Goal: Information Seeking & Learning: Learn about a topic

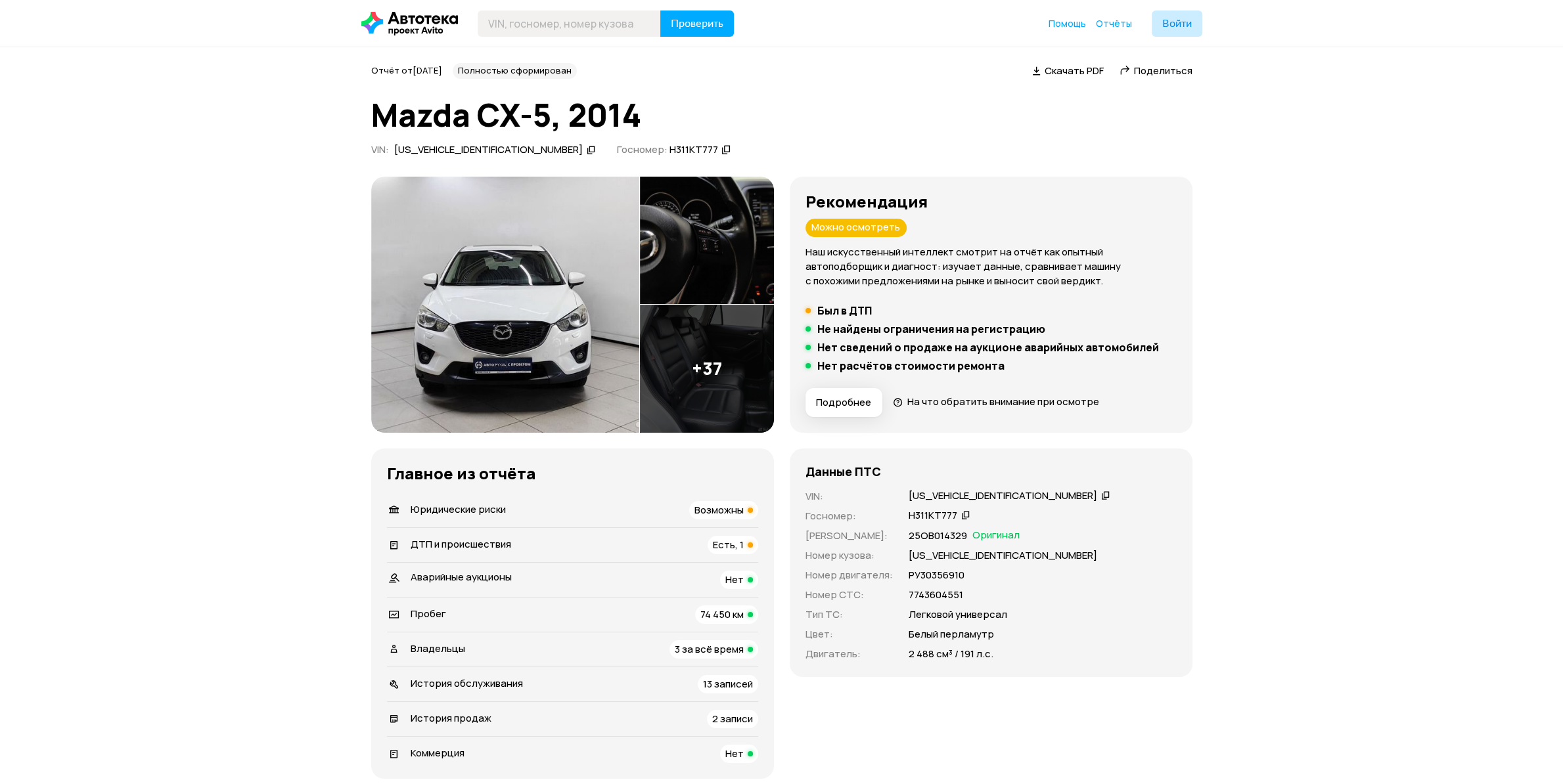
click at [722, 514] on span "Возможны" at bounding box center [719, 510] width 49 height 14
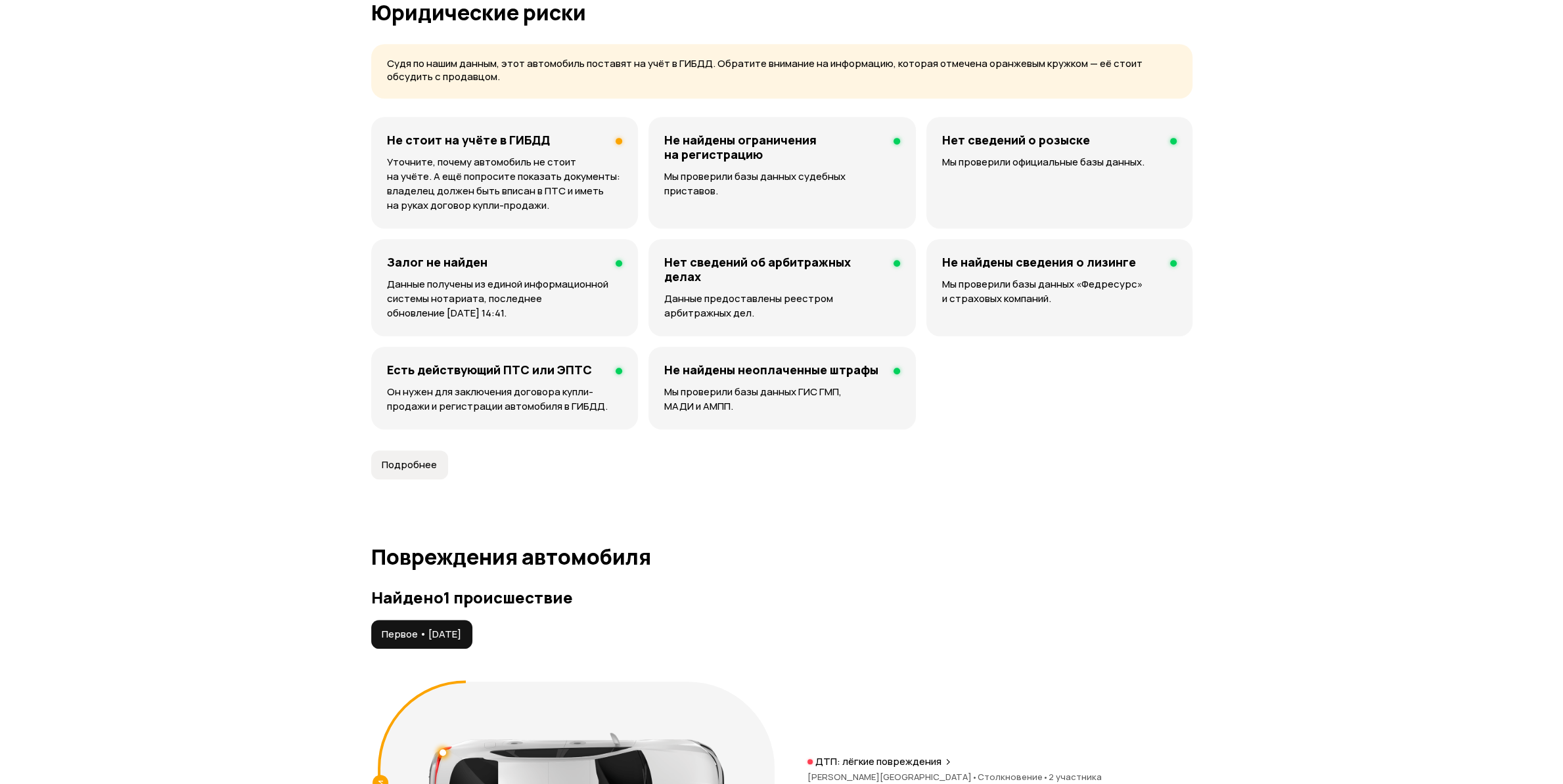
scroll to position [846, 0]
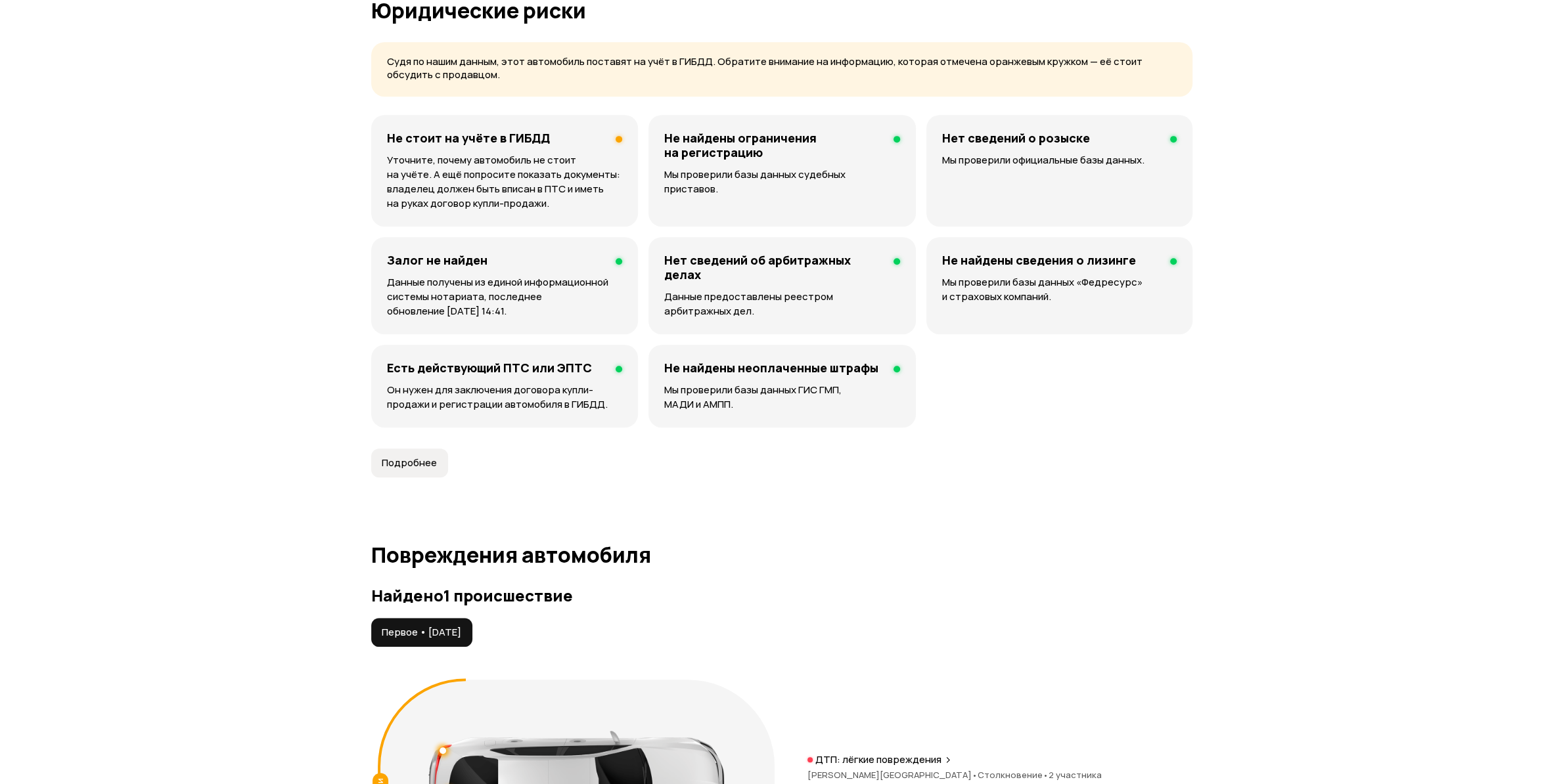
click at [479, 151] on div "Не стоит на учёте в ГИБДД Уточните, почему автомобиль не стоит на учёте. А ещё …" at bounding box center [504, 170] width 268 height 111
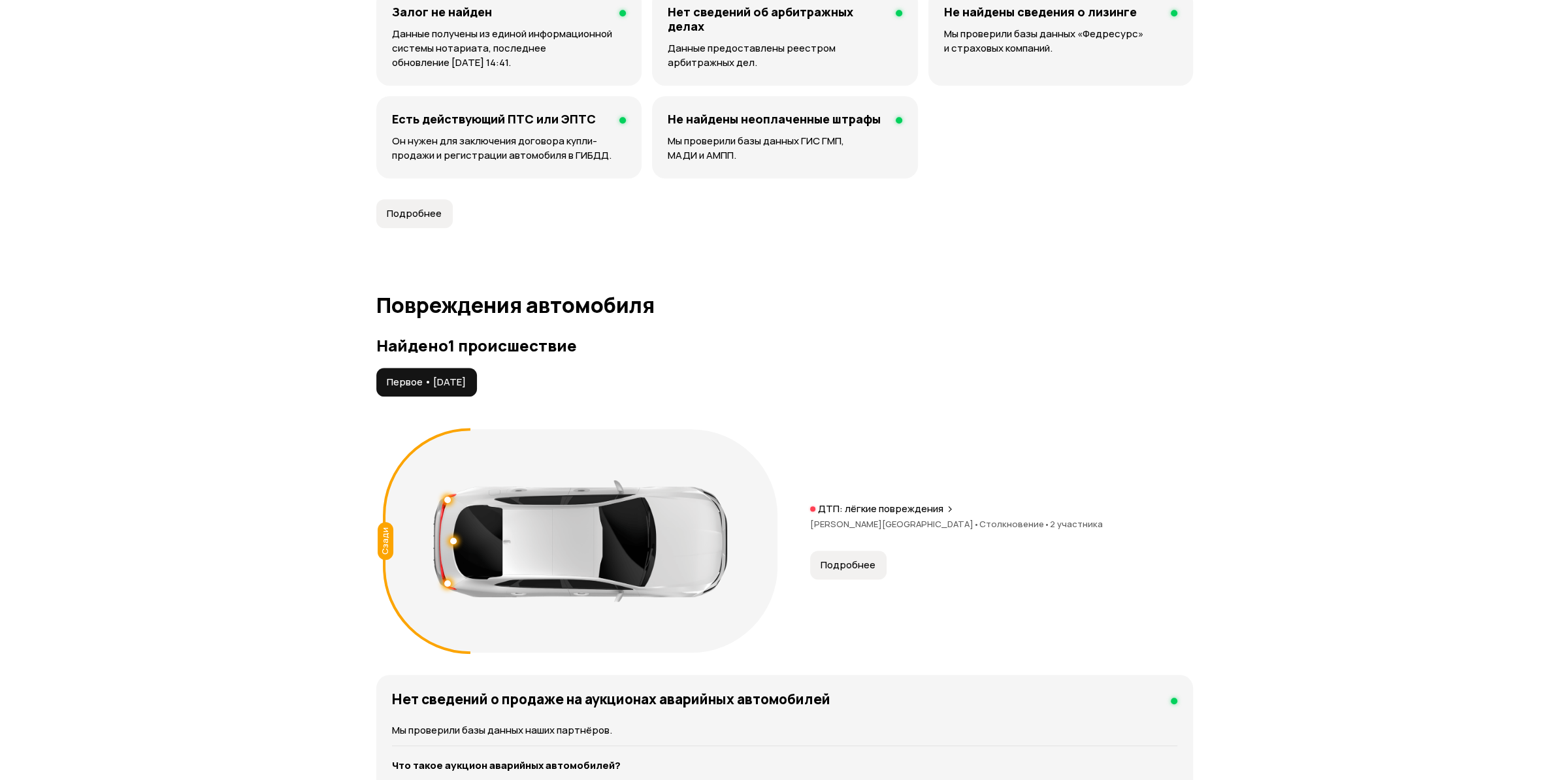
scroll to position [1253, 0]
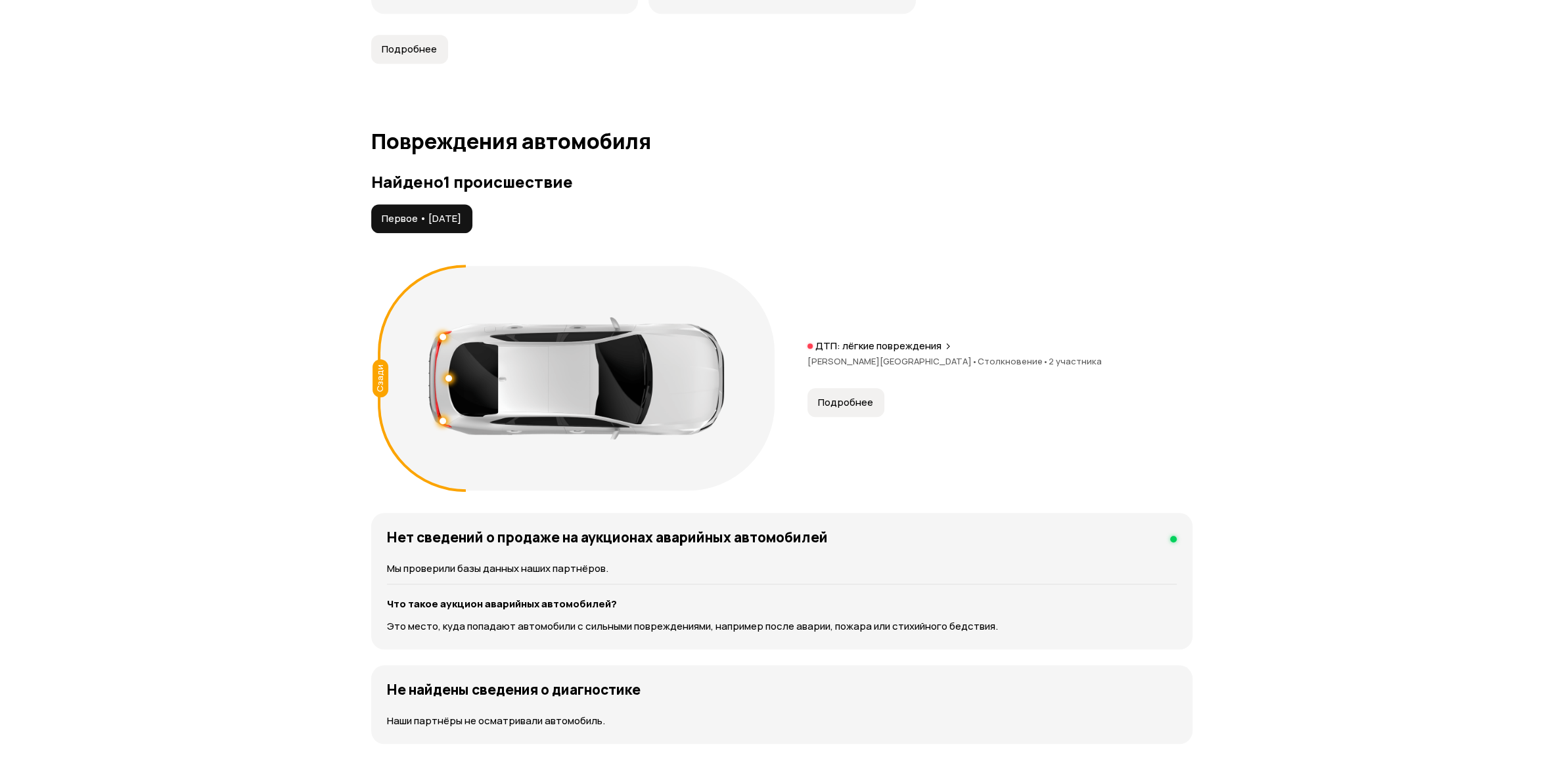
click at [858, 404] on span "Подробнее" at bounding box center [845, 402] width 55 height 13
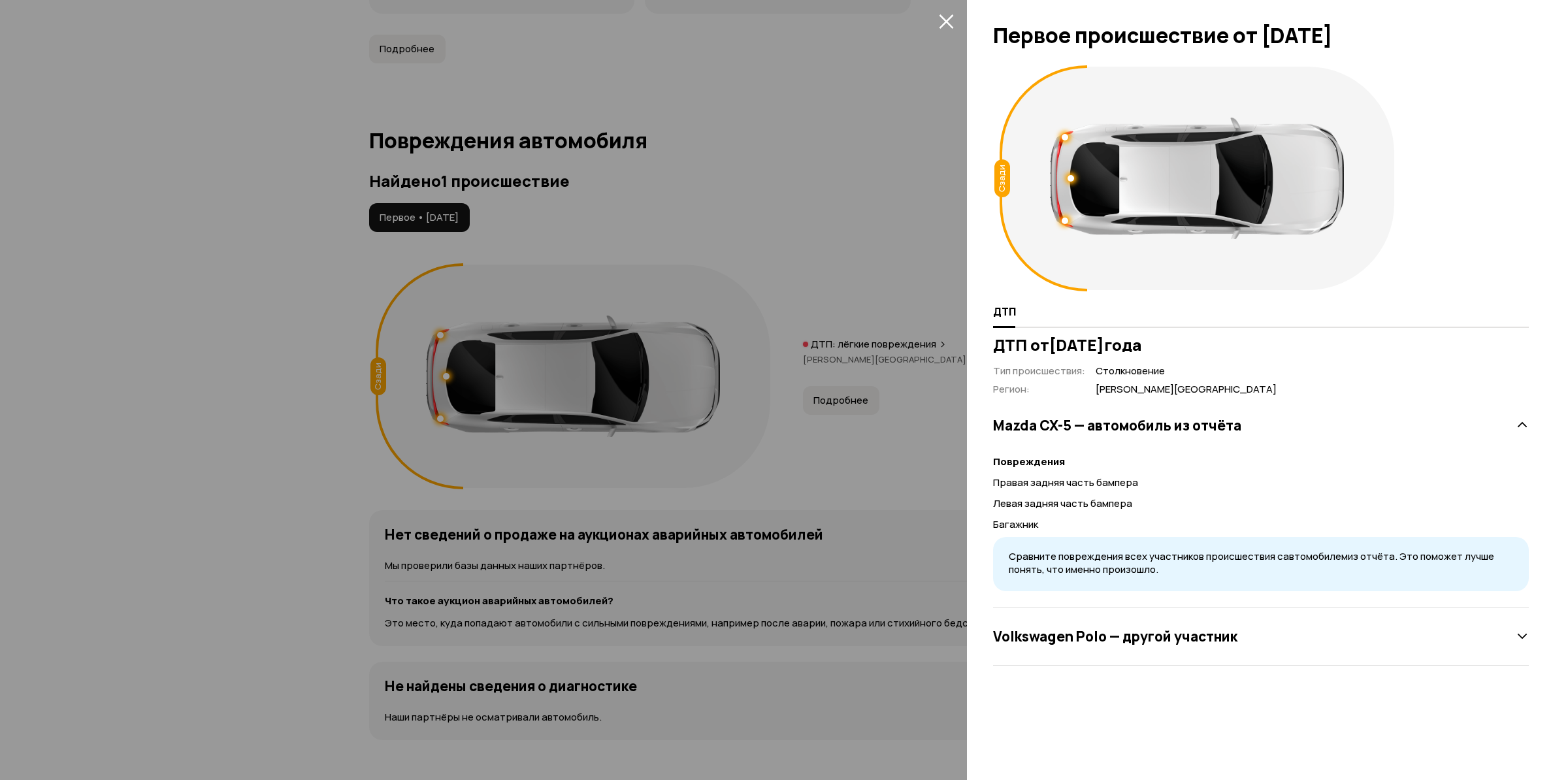
click at [1125, 656] on div "Volkswagen Polo — другой участник" at bounding box center [1261, 636] width 536 height 58
click at [1172, 639] on h3 "Volkswagen Polo — другой участник" at bounding box center [1115, 636] width 244 height 17
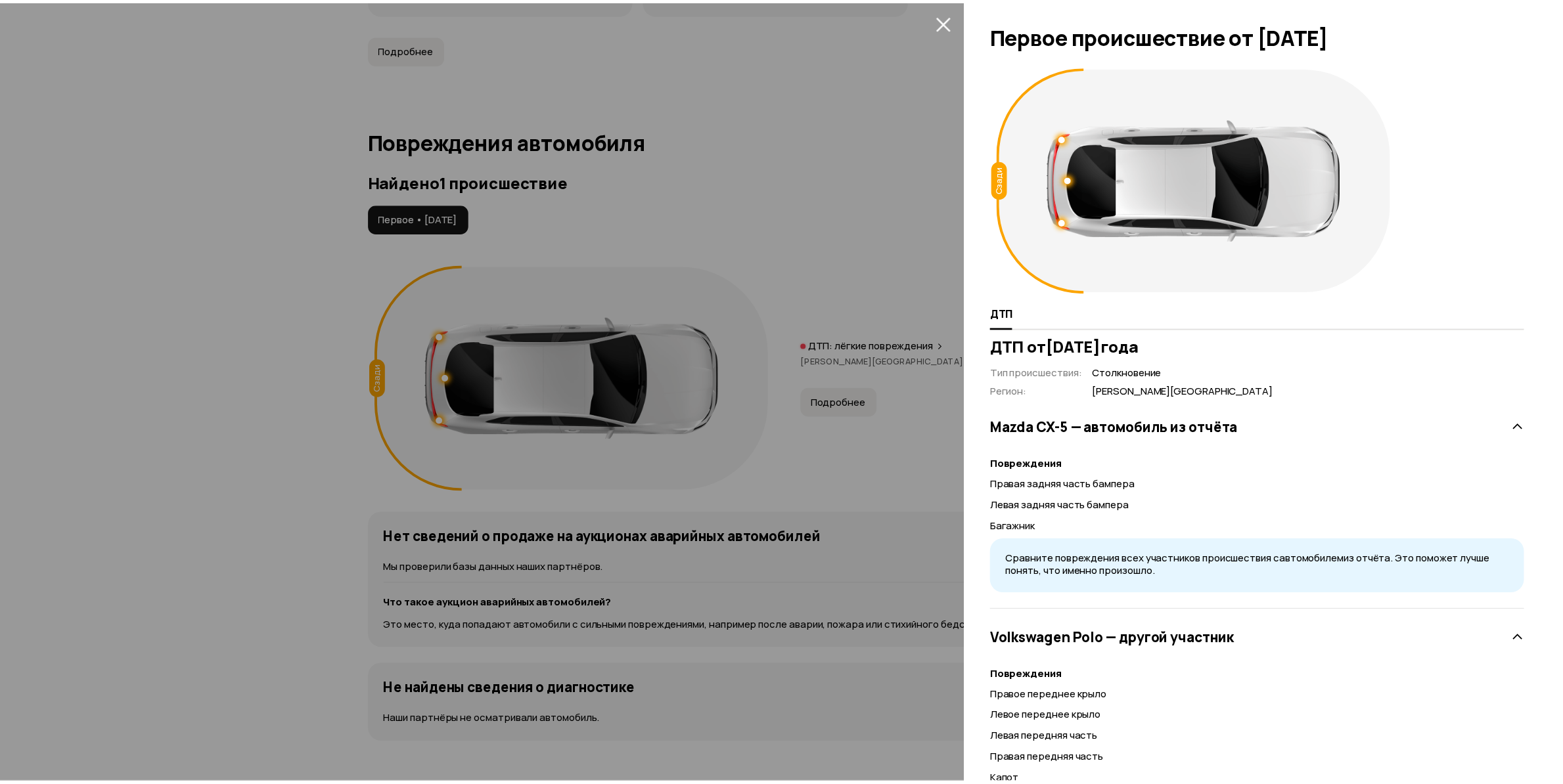
scroll to position [309, 0]
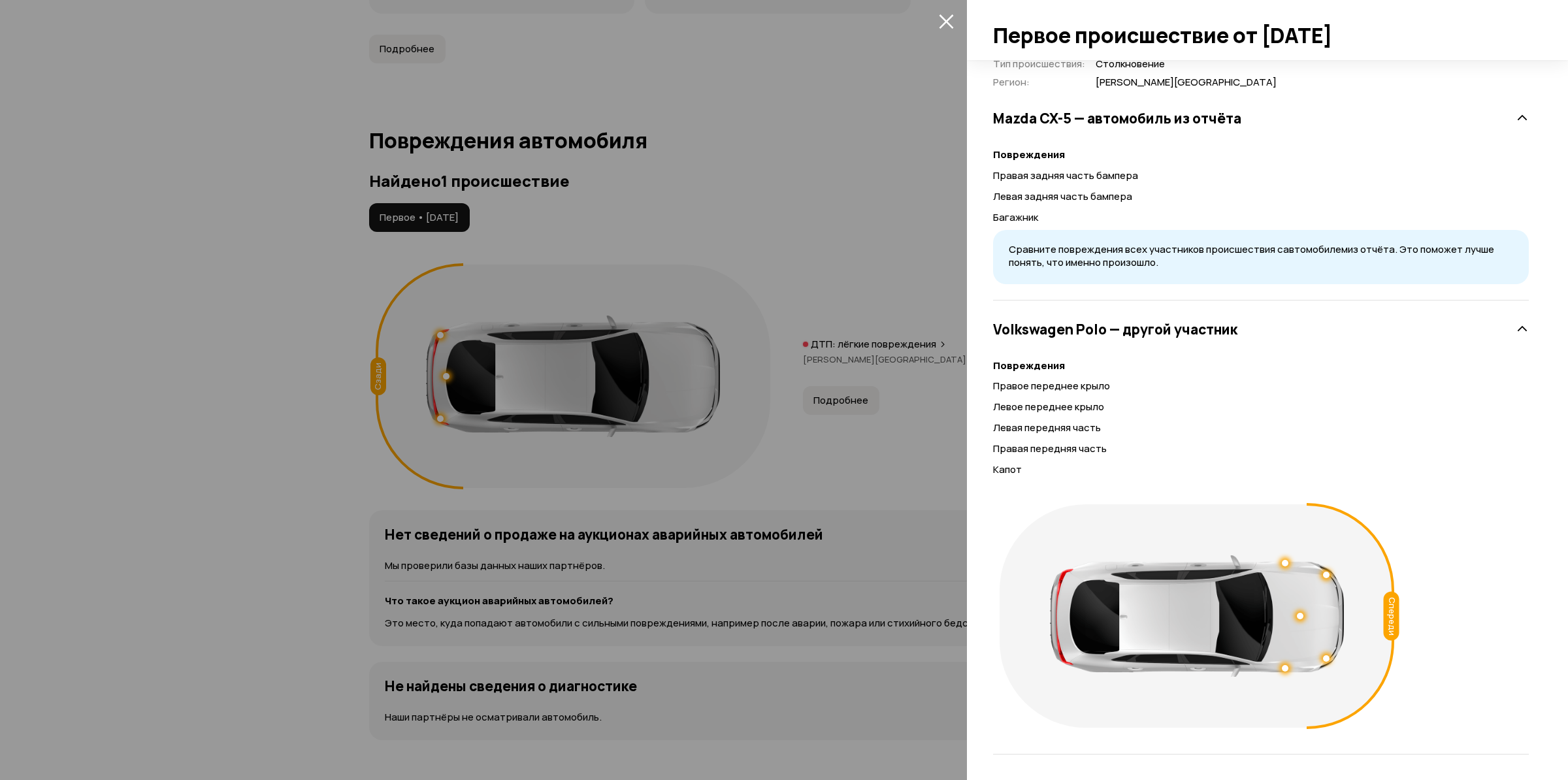
click at [747, 350] on div at bounding box center [784, 390] width 1568 height 780
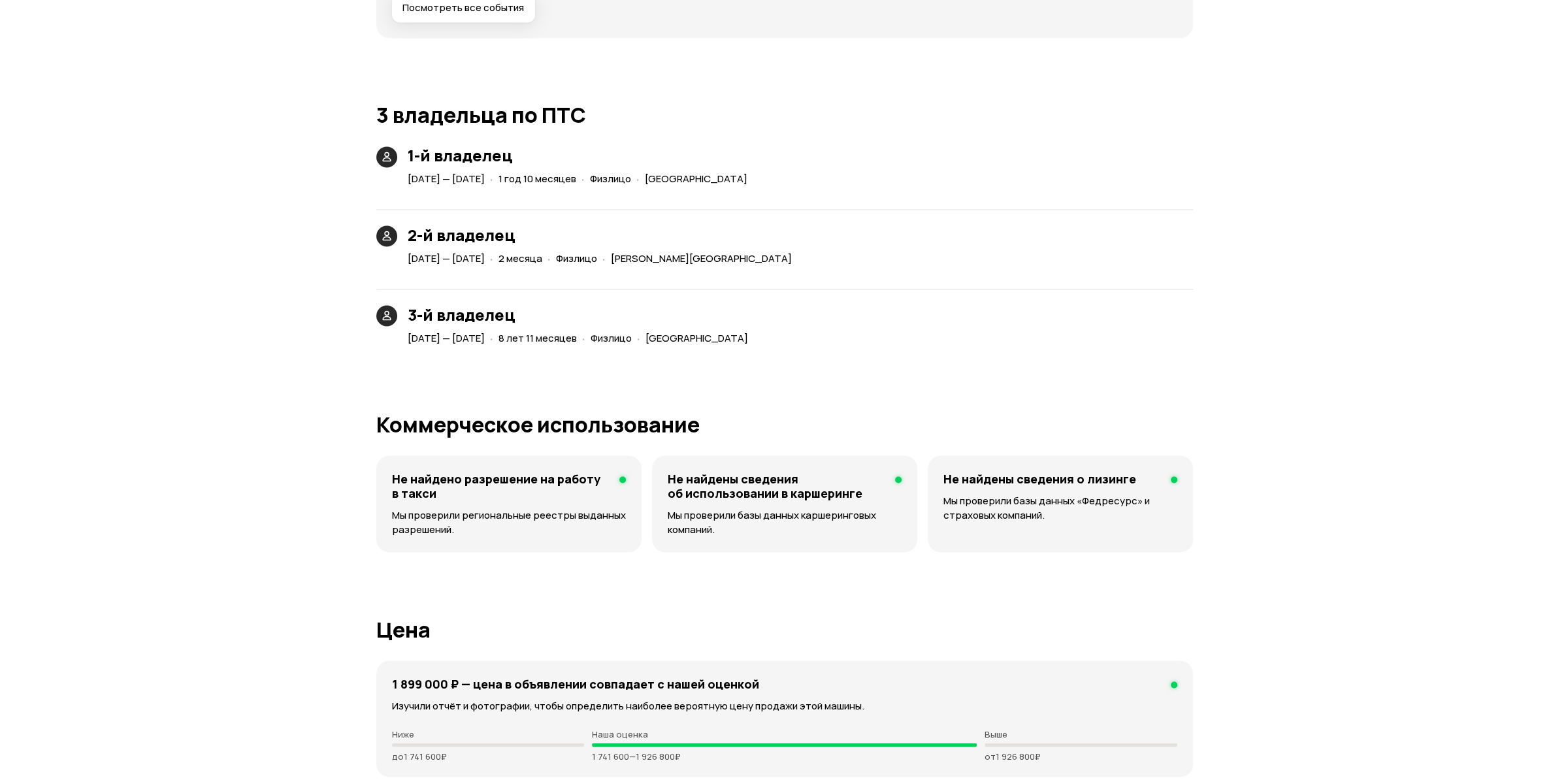
scroll to position [2899, 0]
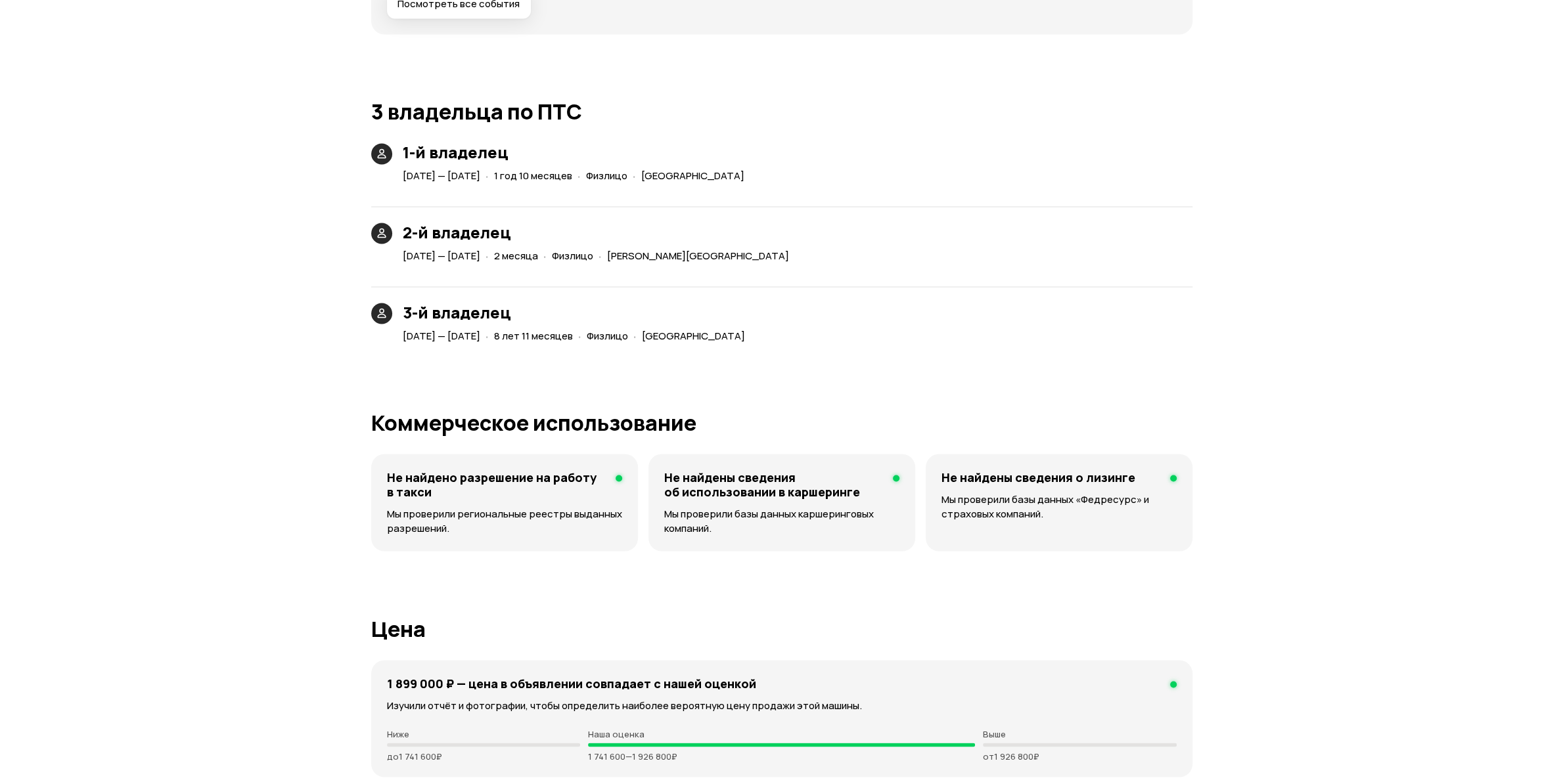
click at [450, 7] on span "Посмотреть все события" at bounding box center [459, 4] width 122 height 13
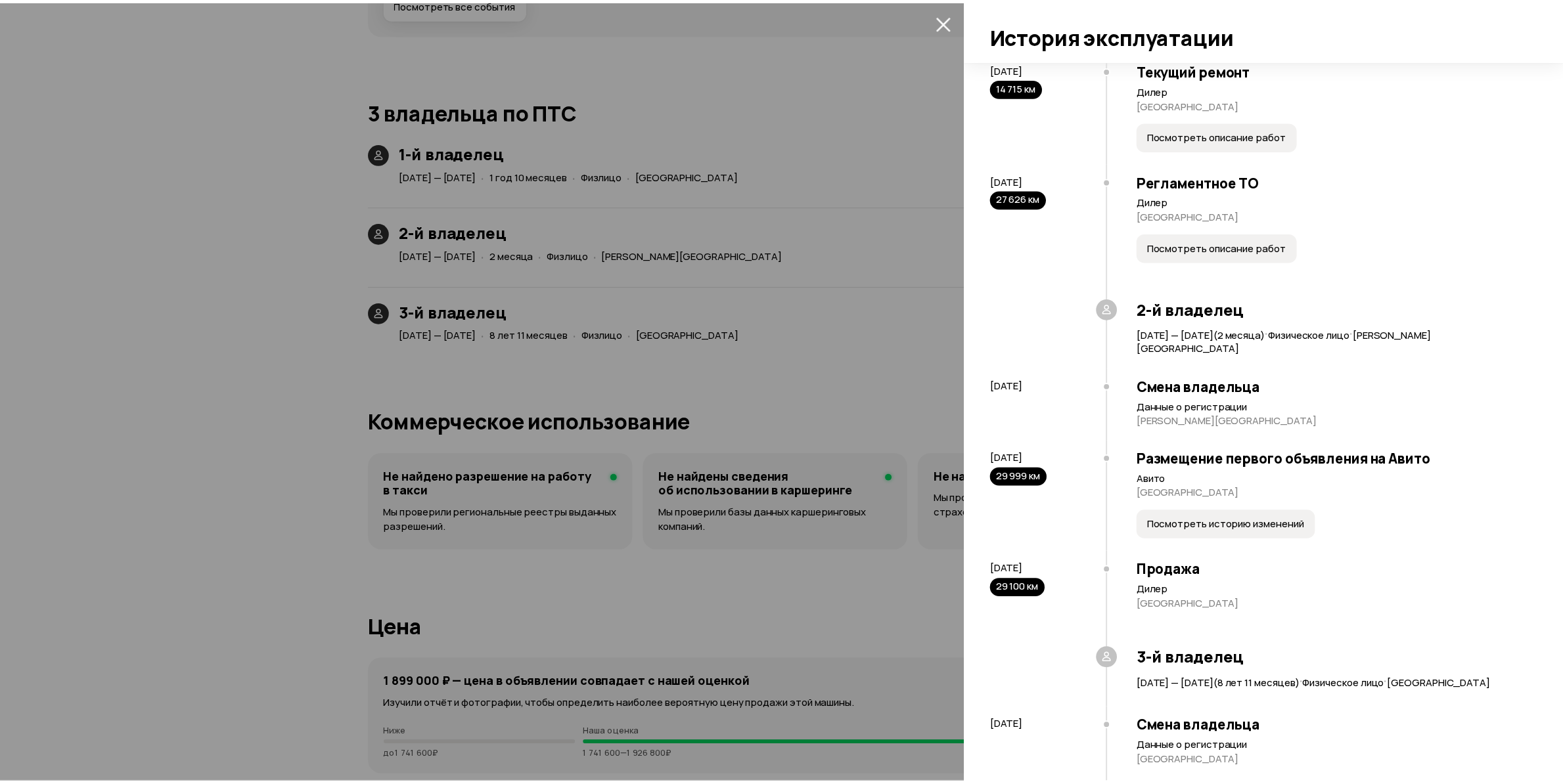
scroll to position [859, 0]
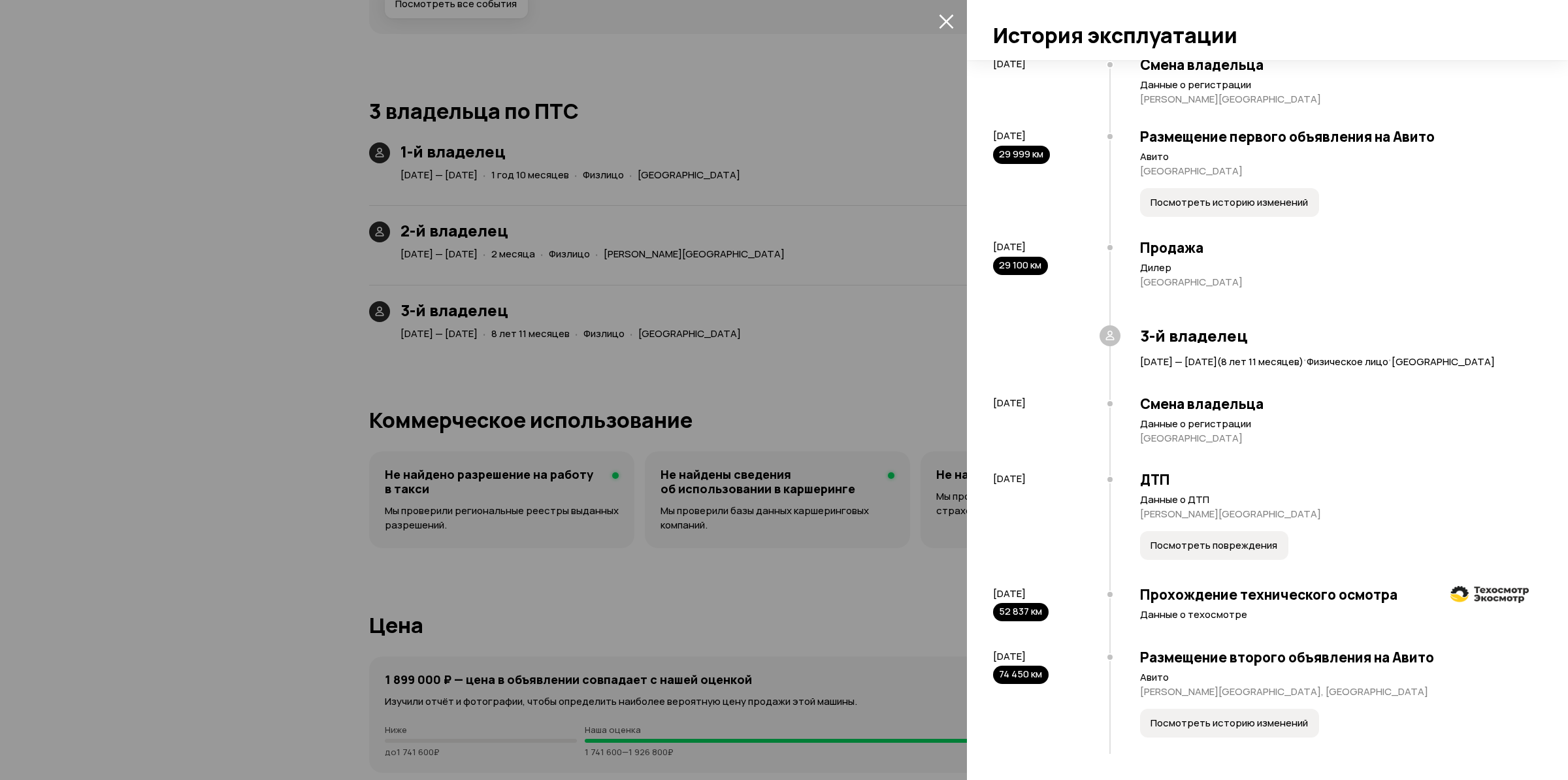
click at [1217, 551] on span "Посмотреть повреждения" at bounding box center [1213, 545] width 127 height 13
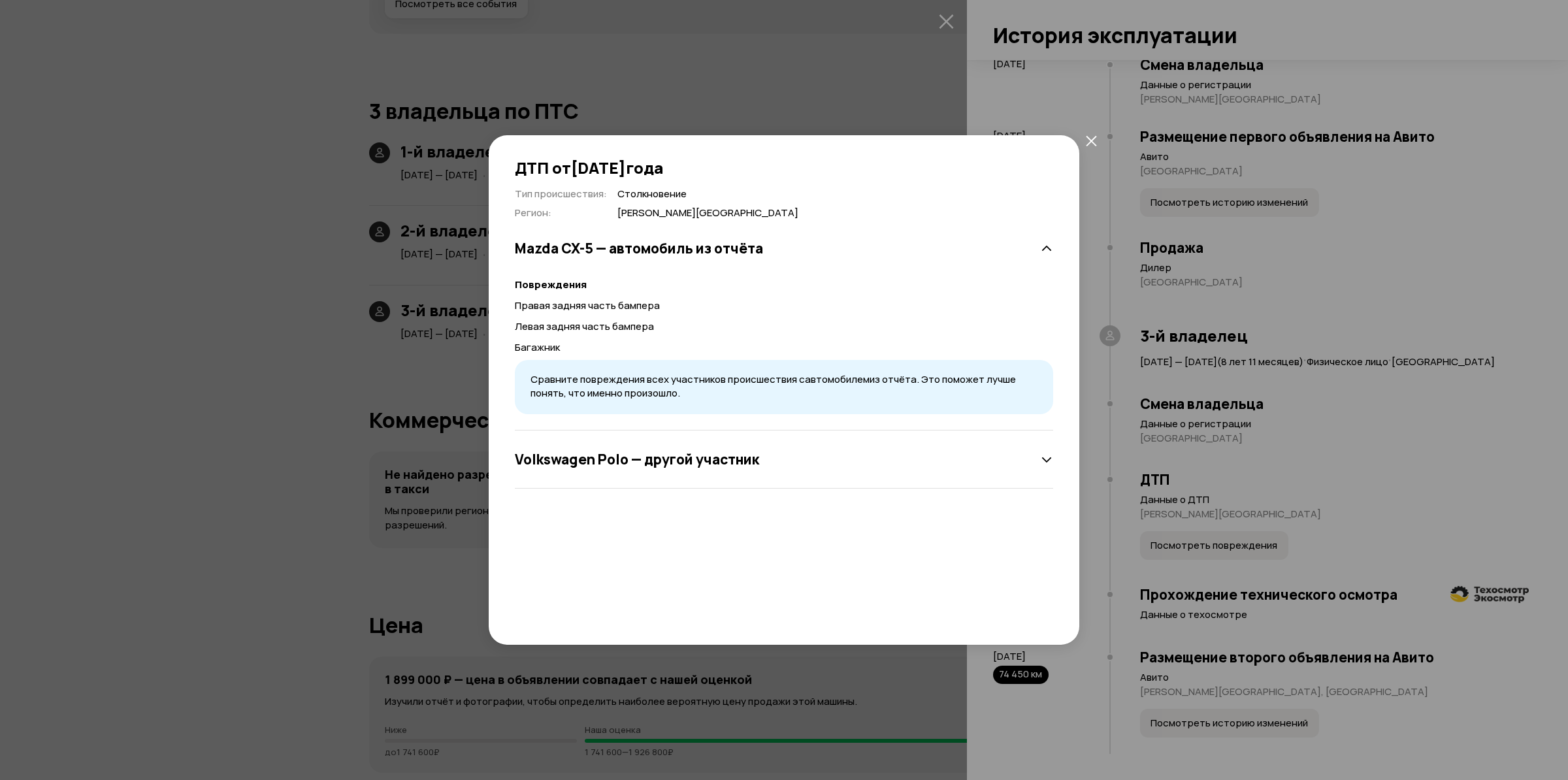
click at [918, 458] on div "Volkswagen Polo — другой участник" at bounding box center [784, 460] width 538 height 26
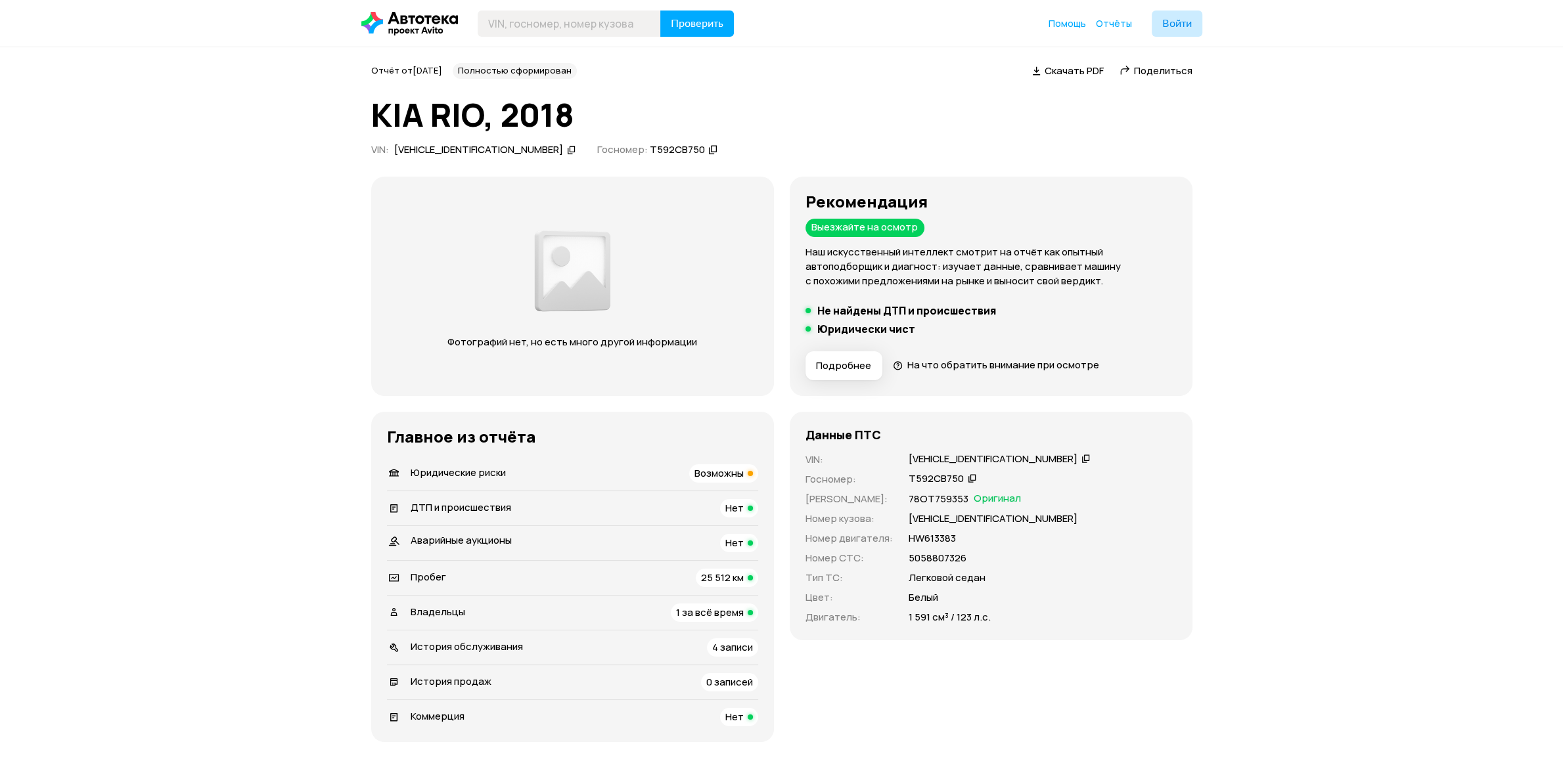
click at [1169, 72] on span "Поделиться" at bounding box center [1163, 70] width 58 height 14
